Goal: Task Accomplishment & Management: Complete application form

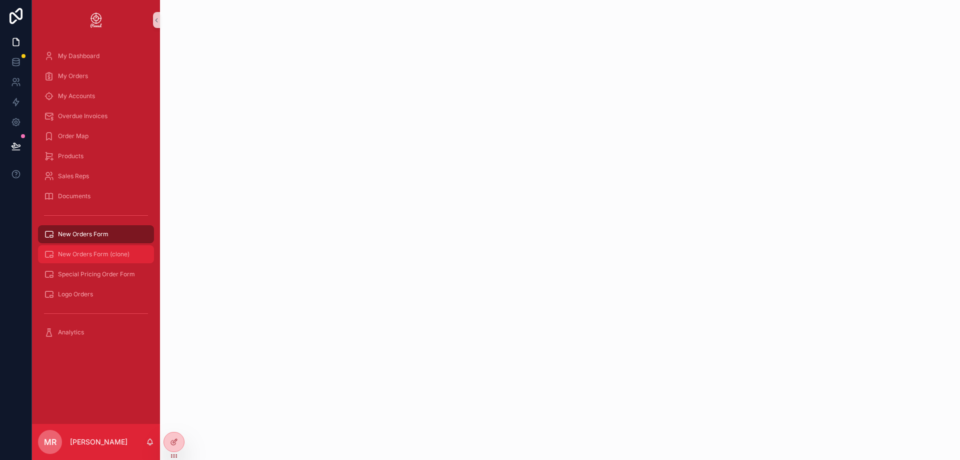
click at [111, 253] on span "New Orders Form (clone)" at bounding box center [94, 254] width 72 height 8
